Goal: Task Accomplishment & Management: Manage account settings

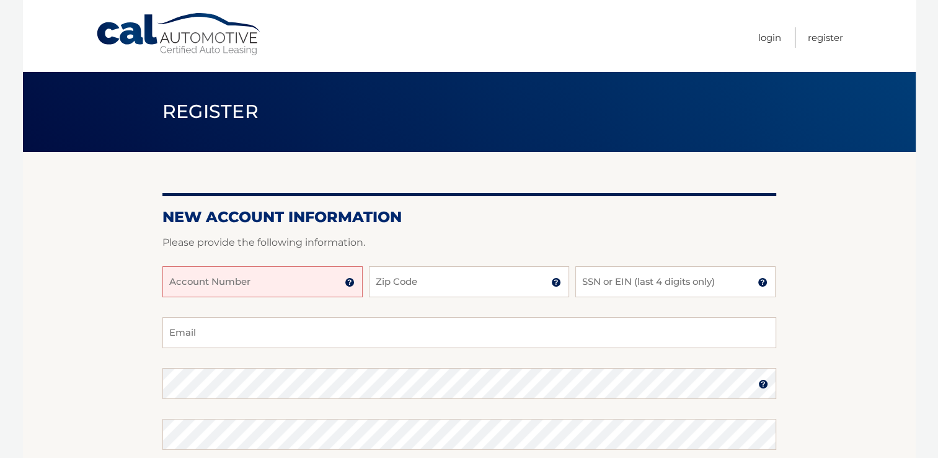
click at [262, 289] on input "Account Number" at bounding box center [262, 281] width 200 height 31
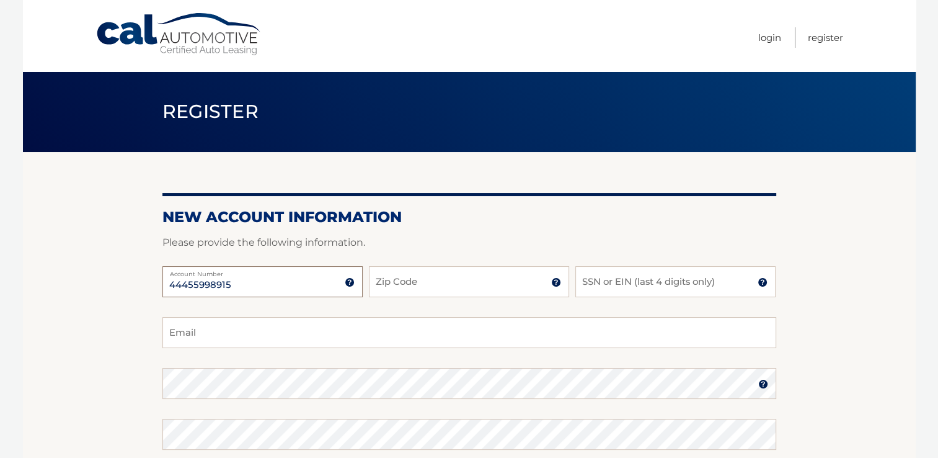
type input "44455998915"
click at [423, 275] on input "Zip Code" at bounding box center [469, 281] width 200 height 31
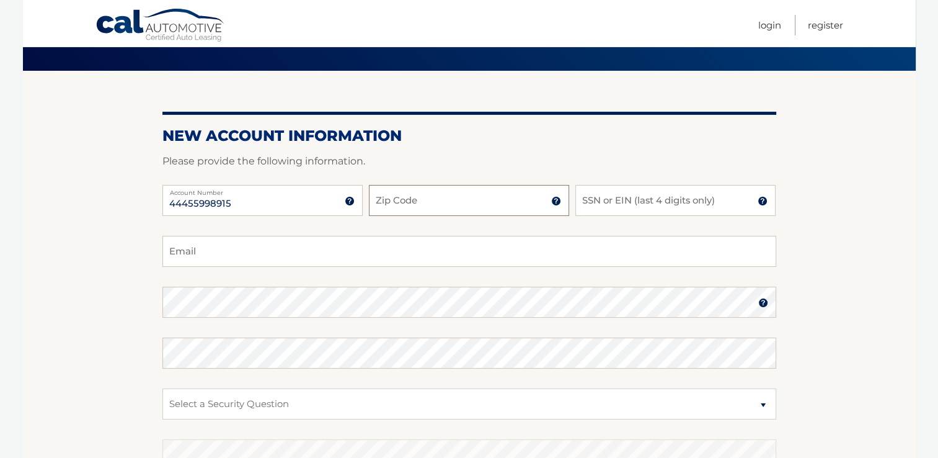
scroll to position [84, 0]
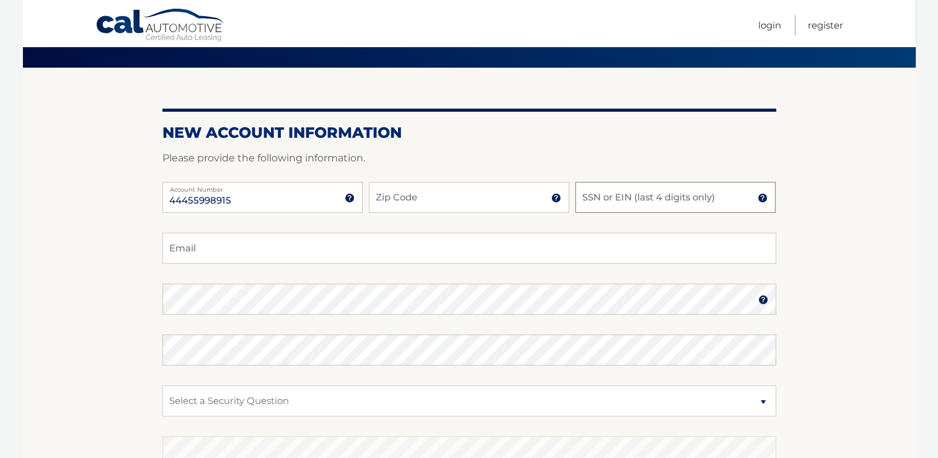
click at [630, 195] on input "SSN or EIN (last 4 digits only)" at bounding box center [676, 197] width 200 height 31
type input "0938"
click at [422, 200] on input "Zip Code" at bounding box center [469, 197] width 200 height 31
type input "33428"
click at [381, 257] on input "Email" at bounding box center [469, 248] width 614 height 31
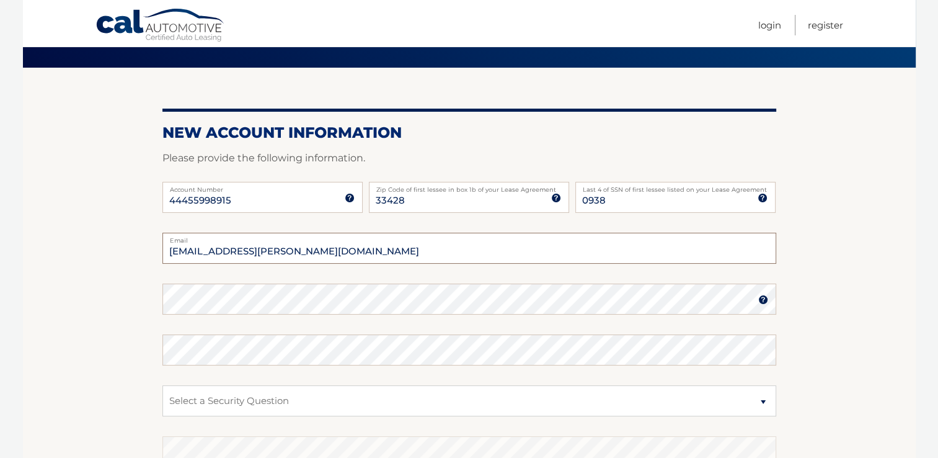
type input "bri.gottlieb@gmail.com"
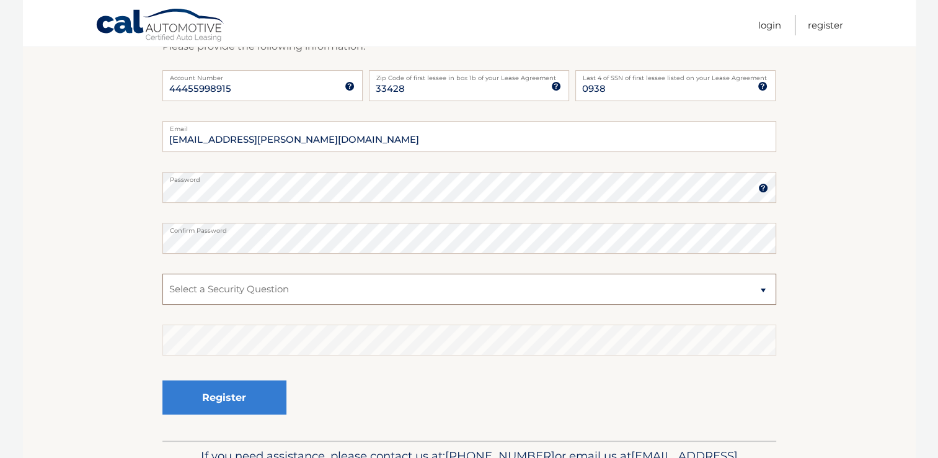
scroll to position [200, 0]
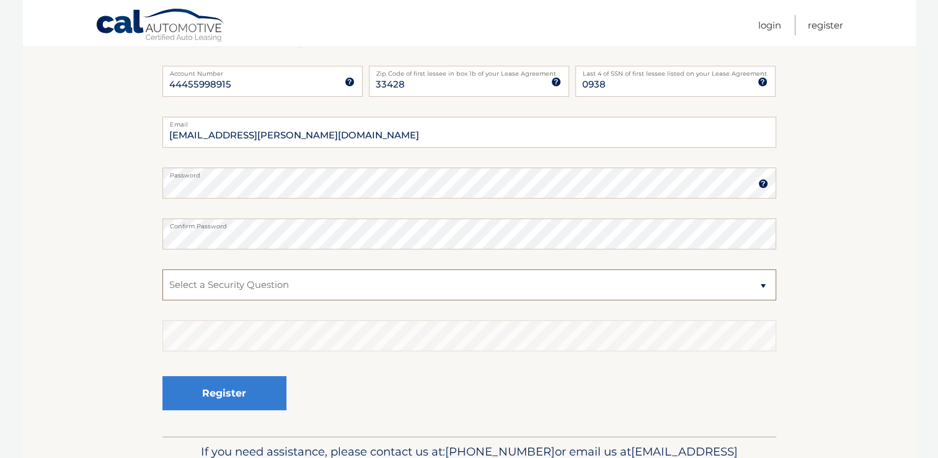
click at [396, 283] on select "Select a Security Question What was the name of your elementary school? What is…" at bounding box center [469, 284] width 614 height 31
select select "5"
click at [162, 269] on select "Select a Security Question What was the name of your elementary school? What is…" at bounding box center [469, 284] width 614 height 31
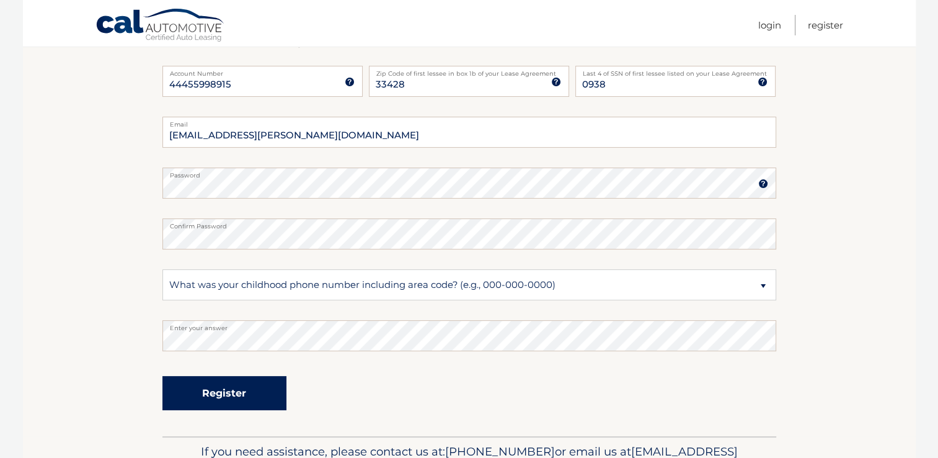
click at [253, 383] on button "Register" at bounding box center [224, 393] width 124 height 34
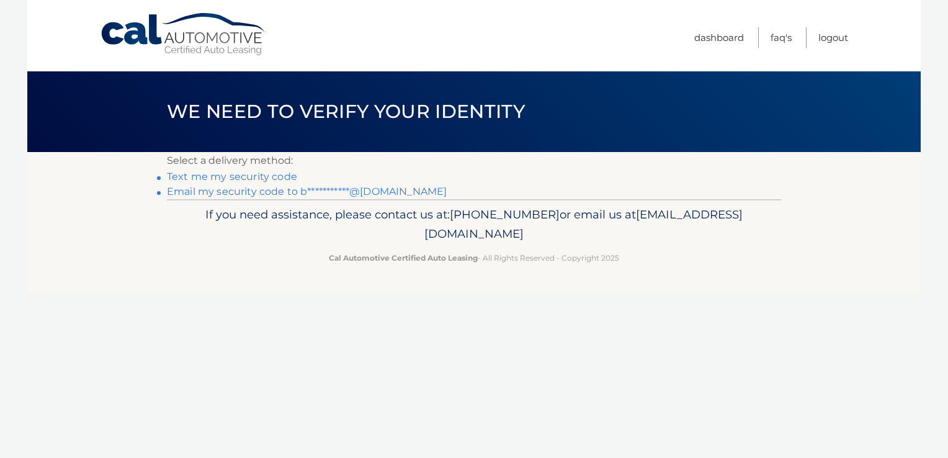
click at [241, 174] on link "Text me my security code" at bounding box center [232, 177] width 130 height 12
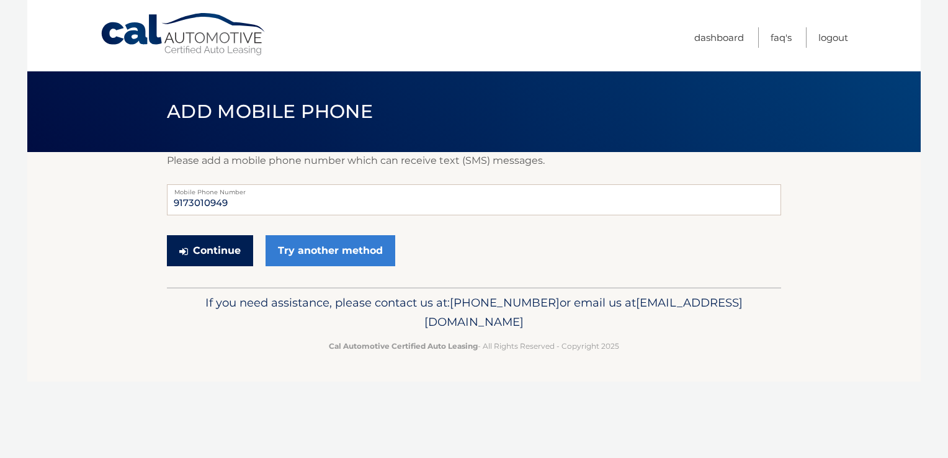
click at [231, 259] on button "Continue" at bounding box center [210, 250] width 86 height 31
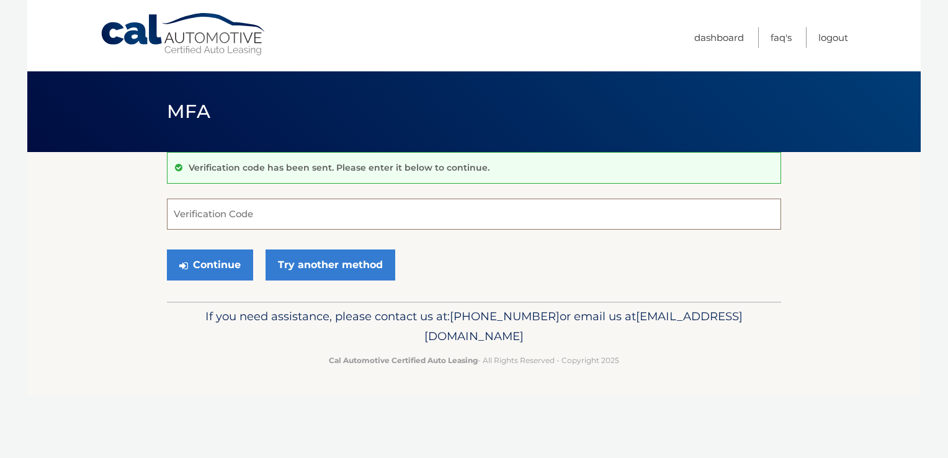
click at [242, 220] on input "Verification Code" at bounding box center [474, 213] width 614 height 31
type input "646061"
click at [217, 262] on button "Continue" at bounding box center [210, 264] width 86 height 31
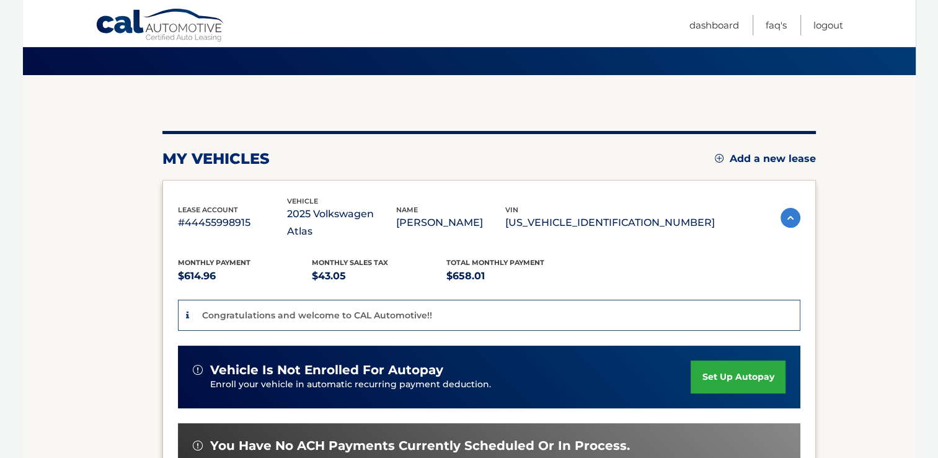
scroll to position [78, 0]
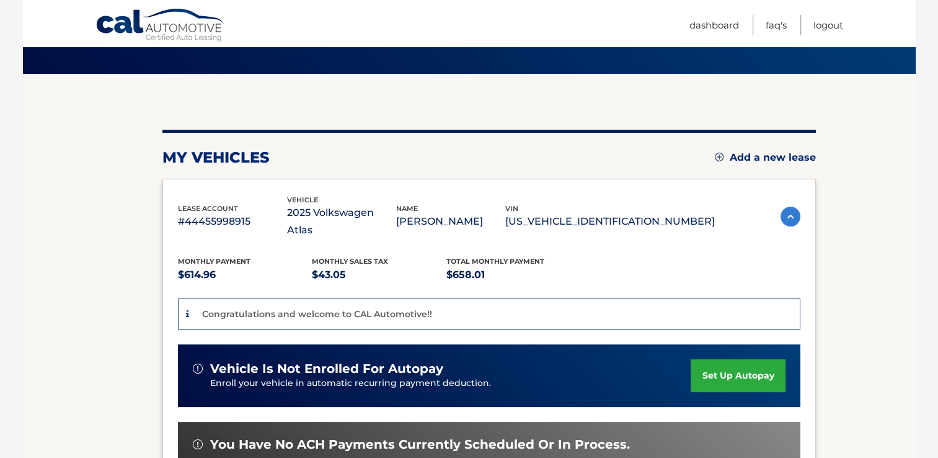
click at [737, 359] on link "set up autopay" at bounding box center [738, 375] width 94 height 33
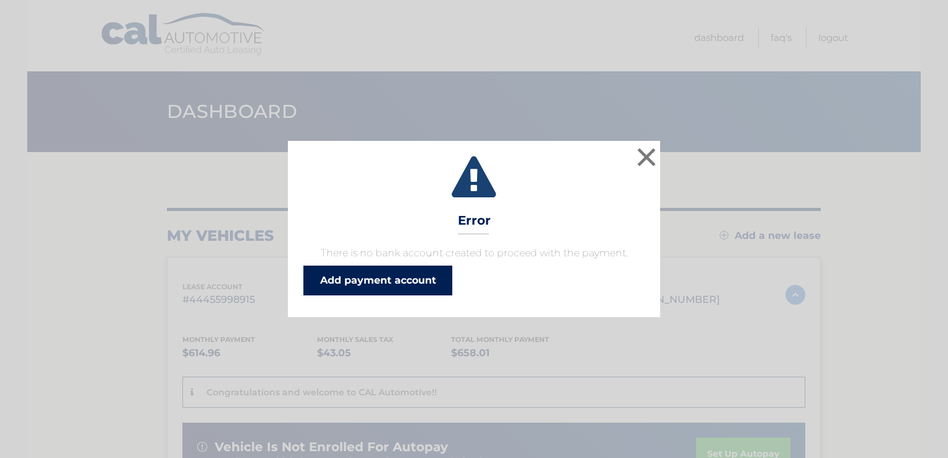
click at [340, 277] on link "Add payment account" at bounding box center [377, 280] width 149 height 30
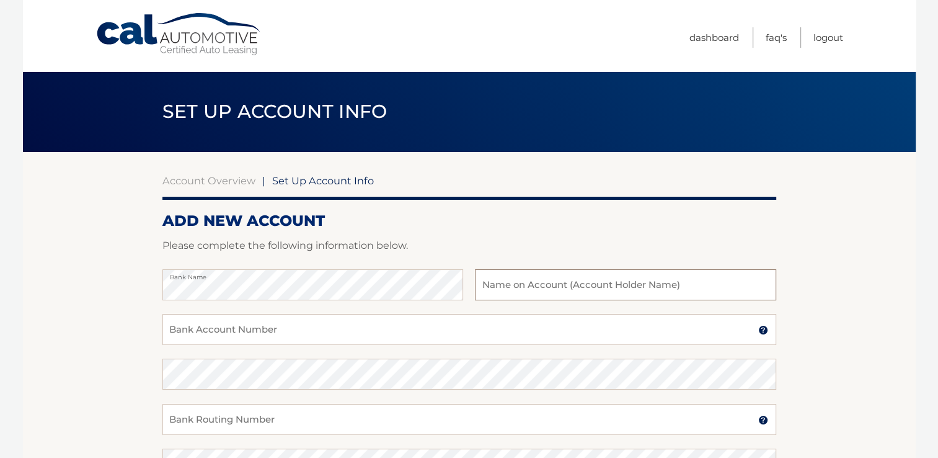
click at [555, 291] on input "text" at bounding box center [625, 284] width 301 height 31
type input "[PERSON_NAME]"
click at [496, 336] on input "Bank Account Number" at bounding box center [469, 329] width 614 height 31
type input "1201894839"
click at [434, 438] on div "Bank Routing Number A 9-digit number at the lower left corner of a check. Conta…" at bounding box center [469, 426] width 614 height 45
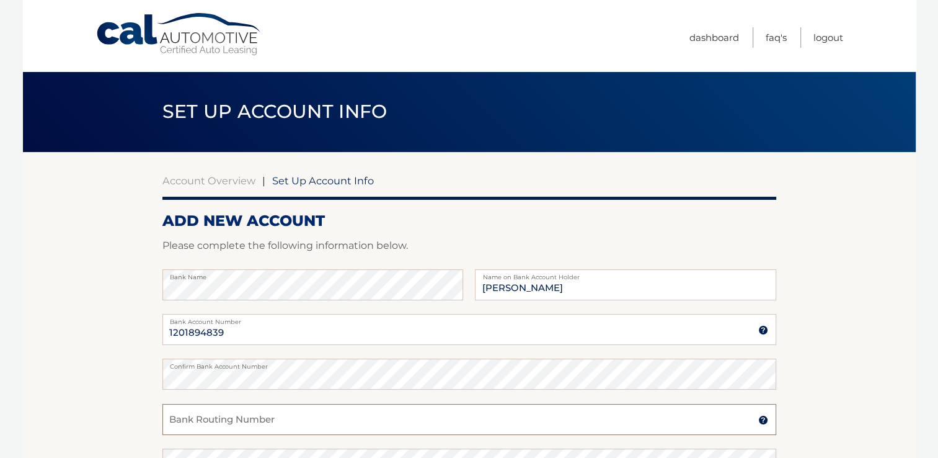
click at [432, 420] on input "Bank Routing Number" at bounding box center [469, 419] width 614 height 31
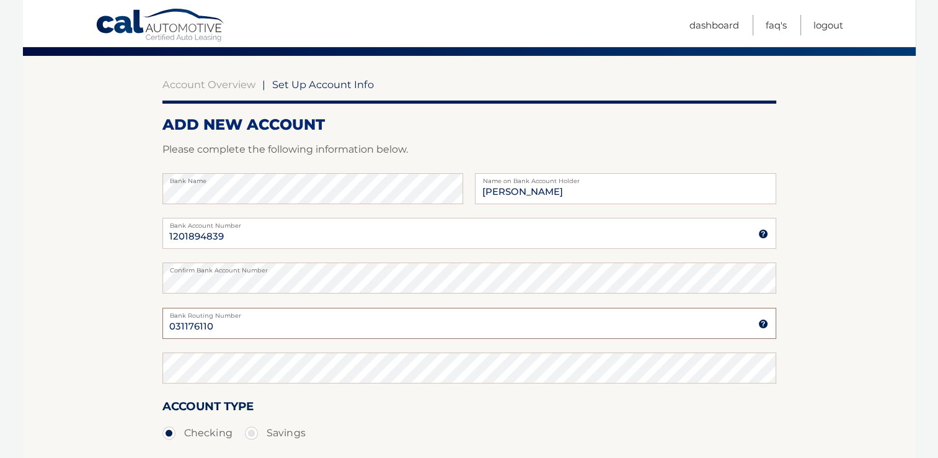
scroll to position [97, 0]
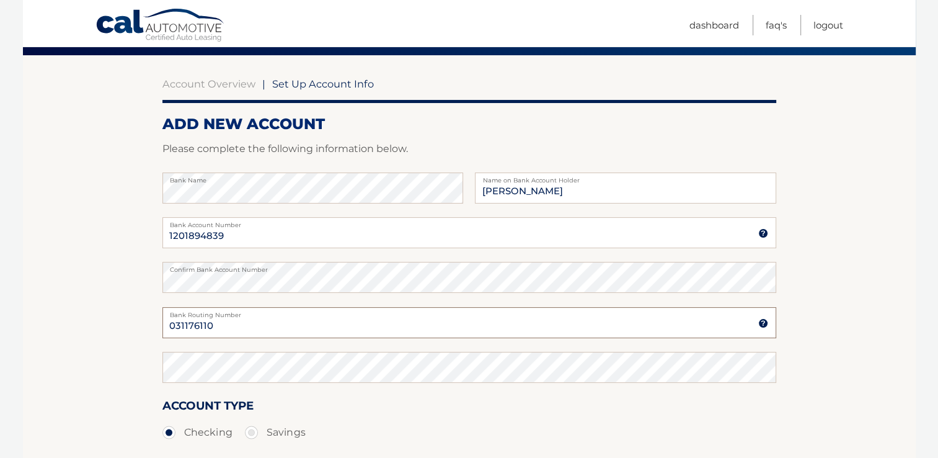
type input "031176110"
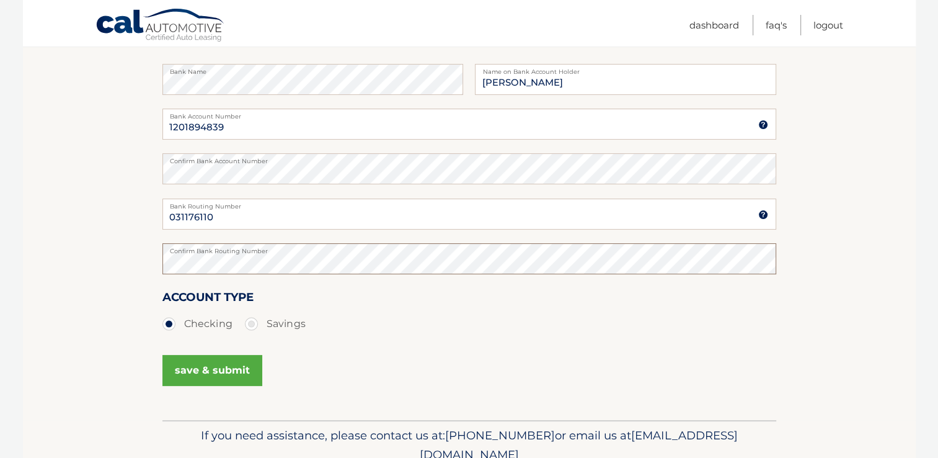
scroll to position [260, 0]
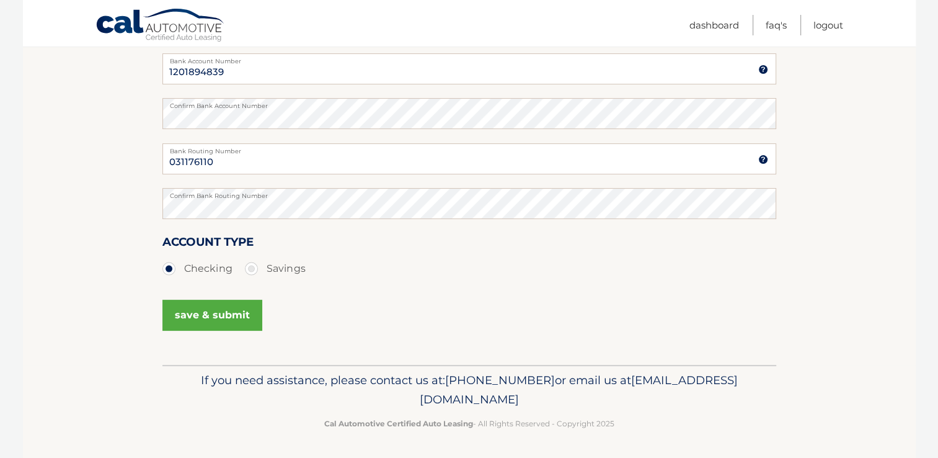
click at [216, 311] on button "save & submit" at bounding box center [212, 315] width 100 height 31
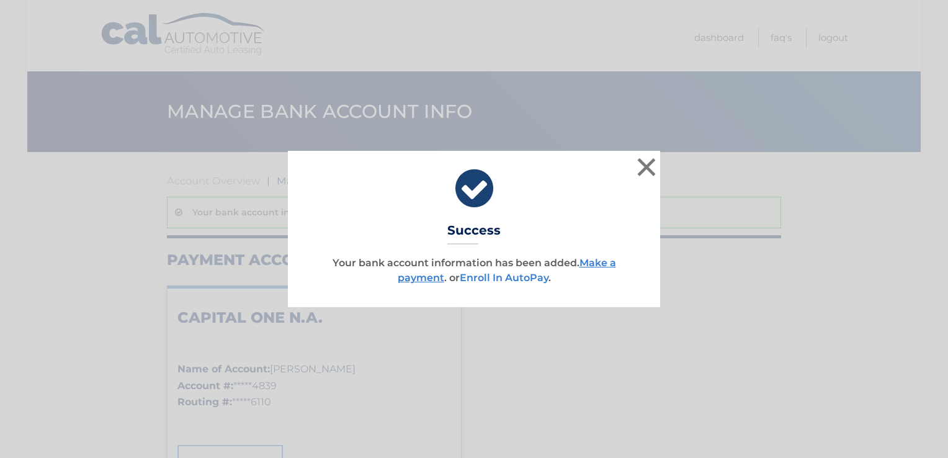
click at [526, 280] on link "Enroll In AutoPay" at bounding box center [504, 278] width 89 height 12
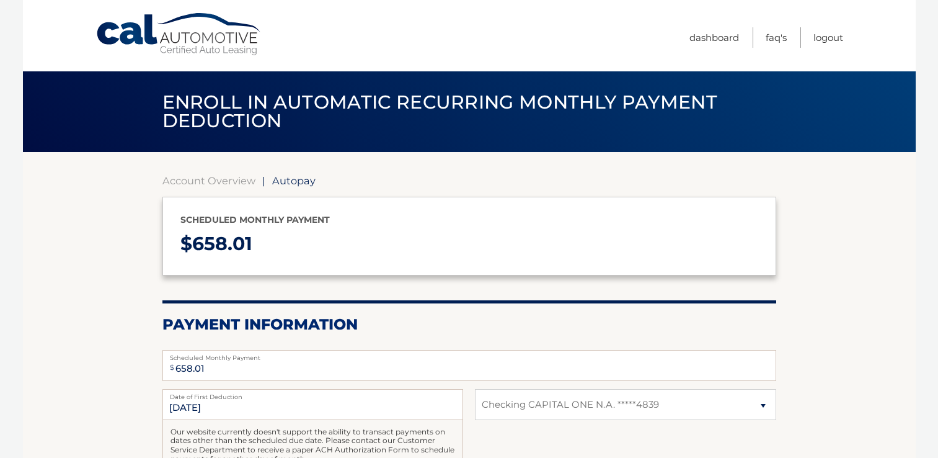
select select "ZmIxOThjZGItNDQ2Yi00ZmM1LWJmYjctMzRjNjQxYWYyZGFj"
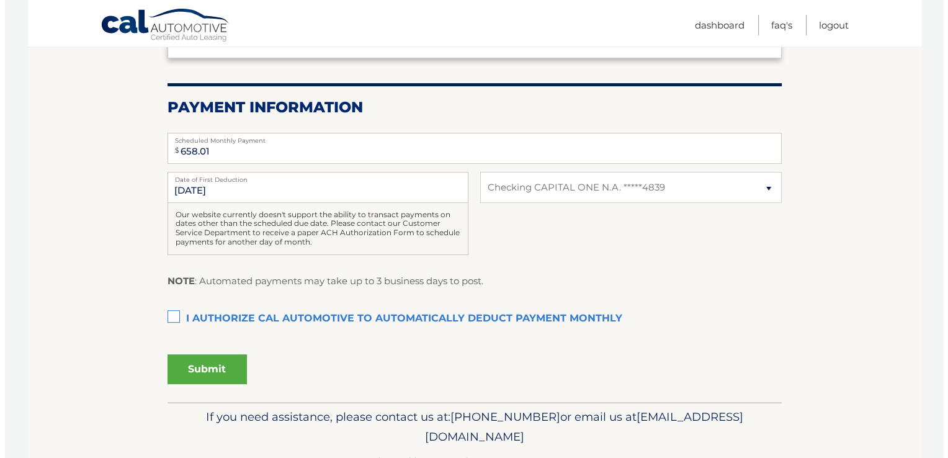
scroll to position [218, 0]
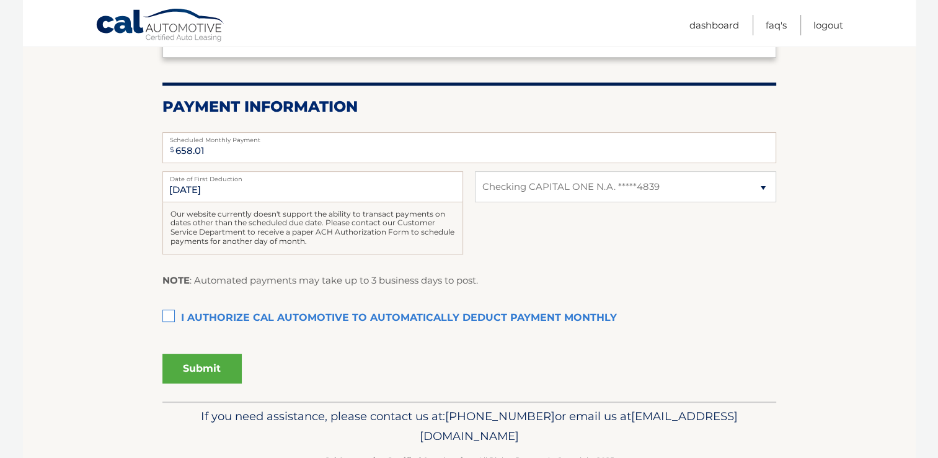
click at [167, 311] on label "I authorize cal automotive to automatically deduct payment monthly This checkbo…" at bounding box center [469, 318] width 614 height 25
click at [0, 0] on input "I authorize cal automotive to automatically deduct payment monthly This checkbo…" at bounding box center [0, 0] width 0 height 0
click at [201, 363] on button "Submit" at bounding box center [201, 369] width 79 height 30
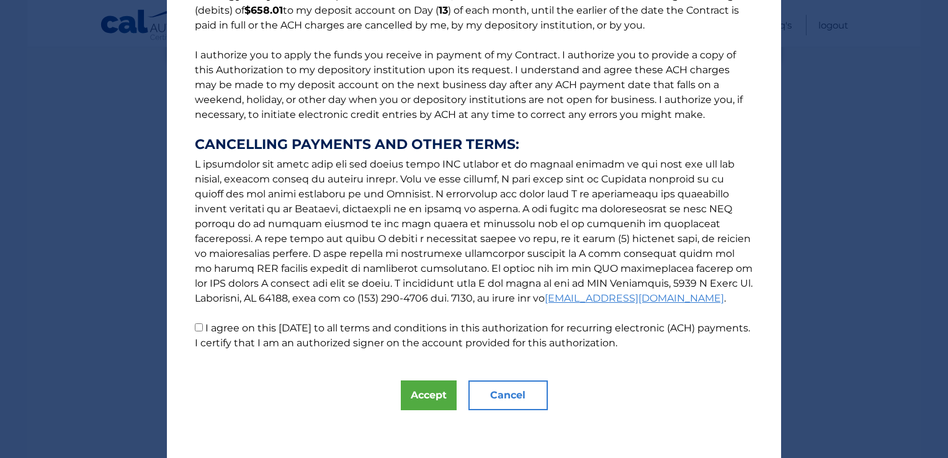
scroll to position [128, 0]
click at [196, 326] on input "I agree on this 09/07/2025 to all terms and conditions in this authorization fo…" at bounding box center [199, 326] width 8 height 8
checkbox input "true"
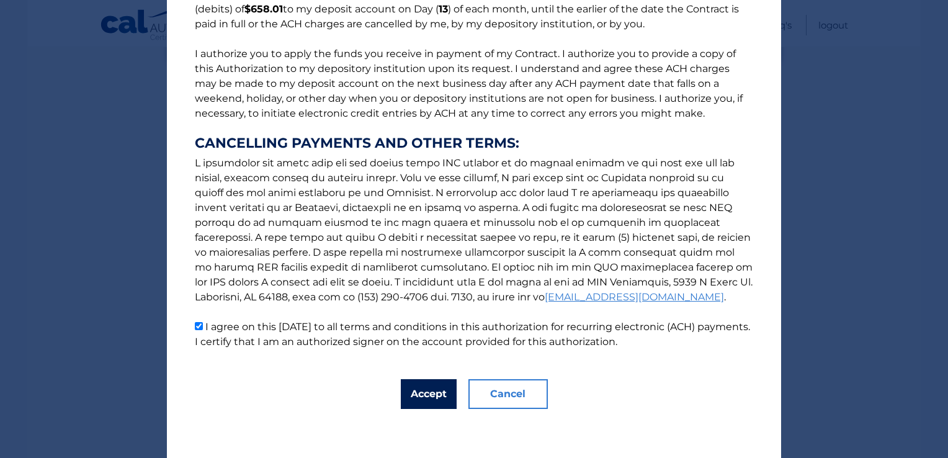
click at [409, 396] on button "Accept" at bounding box center [429, 394] width 56 height 30
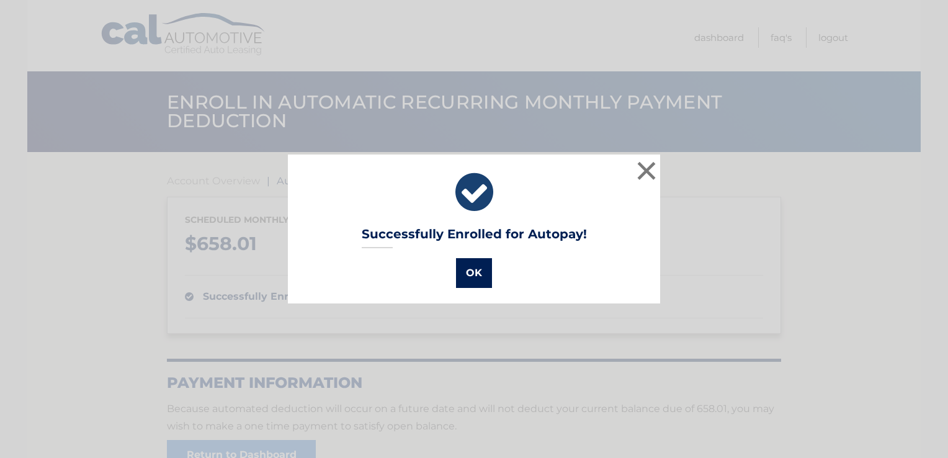
click at [475, 279] on button "OK" at bounding box center [474, 273] width 36 height 30
